Goal: Register for event/course

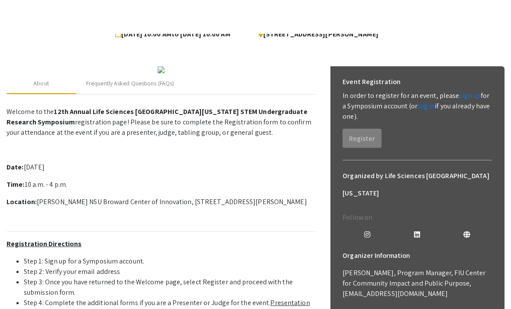
scroll to position [63, 0]
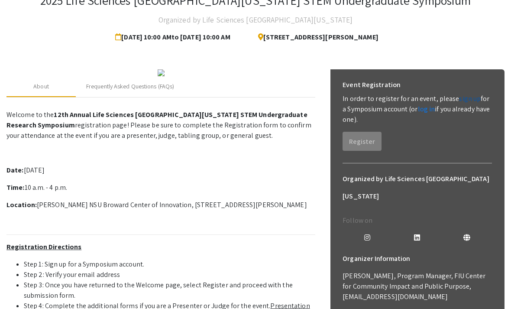
click at [466, 101] on link "sign up" at bounding box center [470, 98] width 22 height 9
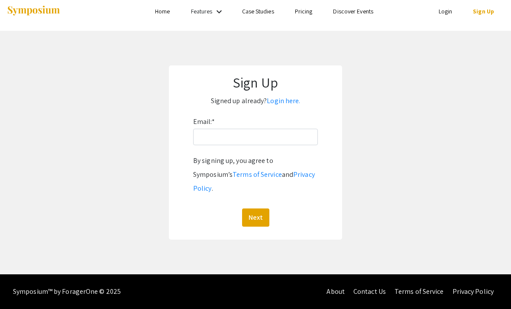
scroll to position [28, 0]
click at [218, 128] on div "Email: * By signing up, you agree to Symposium’s Terms of Service and Privacy P…" at bounding box center [255, 171] width 125 height 112
click at [218, 129] on input "Email: *" at bounding box center [255, 137] width 125 height 16
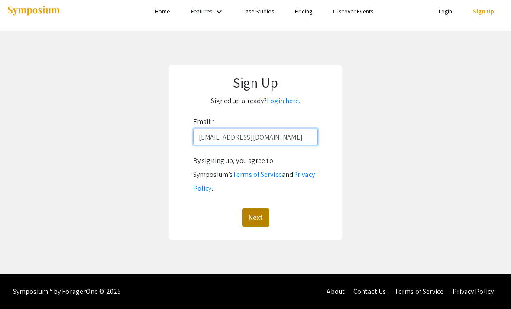
type input "[EMAIL_ADDRESS][DOMAIN_NAME]"
click at [250, 208] on button "Next" at bounding box center [255, 217] width 27 height 18
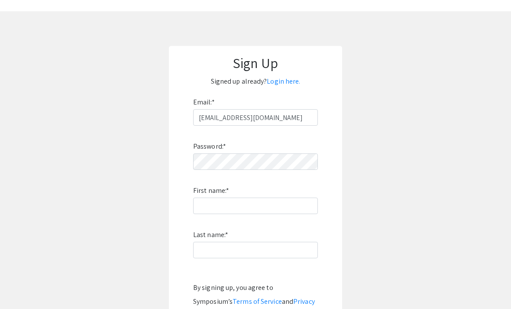
click at [234, 282] on div "Password: * First name: * Last name: * By signing up, you agree to Symposium’s …" at bounding box center [255, 240] width 125 height 228
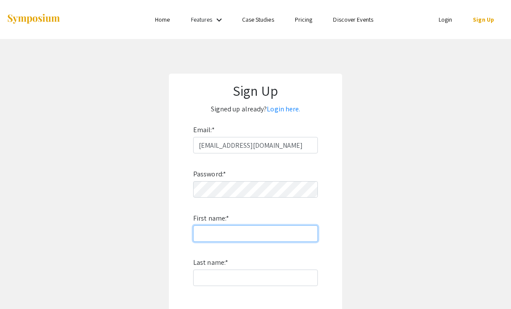
click at [264, 234] on input "First name: *" at bounding box center [255, 233] width 125 height 16
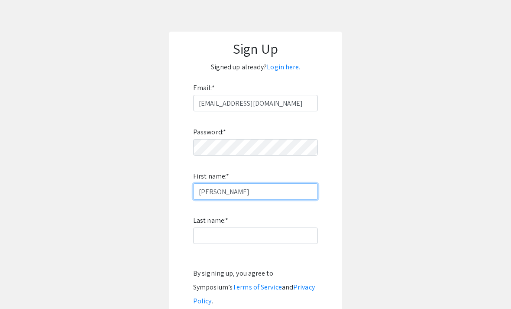
type input "[PERSON_NAME]"
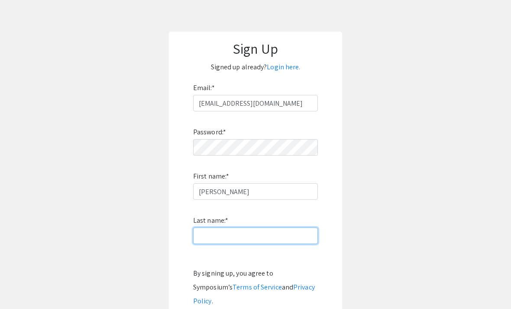
click at [252, 241] on input "Last name: *" at bounding box center [255, 236] width 125 height 16
type input "Noninyan"
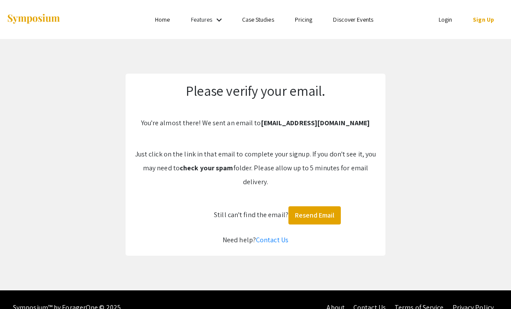
click at [265, 309] on div "Symposium™ by ForagerOne © 2025 About Contact Us Terms of Service Privacy Policy" at bounding box center [255, 307] width 511 height 35
